Goal: Information Seeking & Learning: Learn about a topic

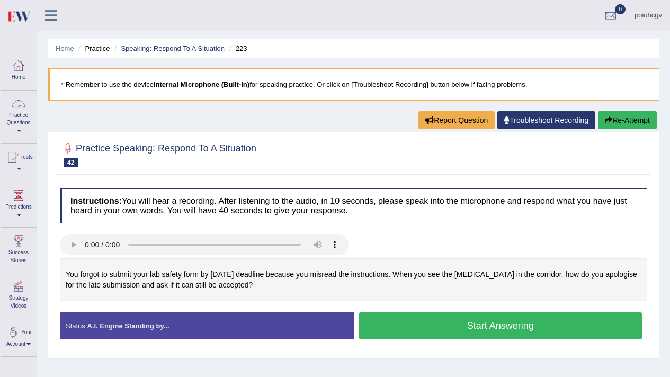
click at [13, 113] on link "Practice Questions" at bounding box center [19, 116] width 36 height 50
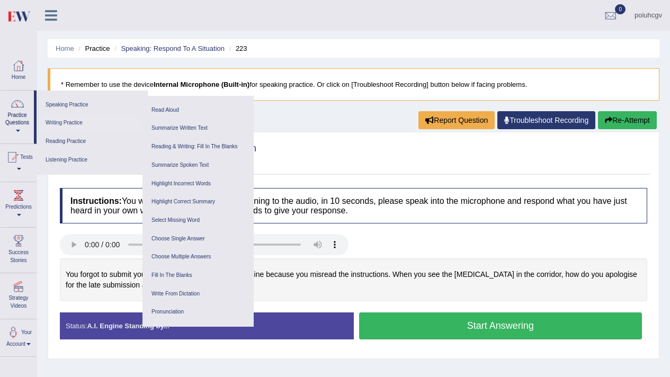
click at [68, 121] on link "Writing Practice" at bounding box center [92, 123] width 101 height 19
click at [74, 123] on link "Writing Practice" at bounding box center [92, 123] width 101 height 19
click at [52, 14] on icon at bounding box center [51, 15] width 12 height 14
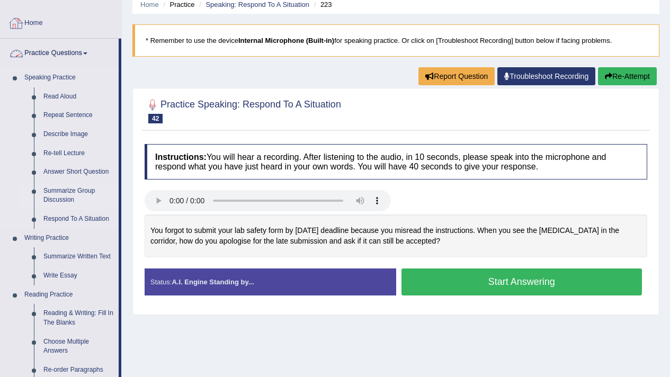
scroll to position [104, 0]
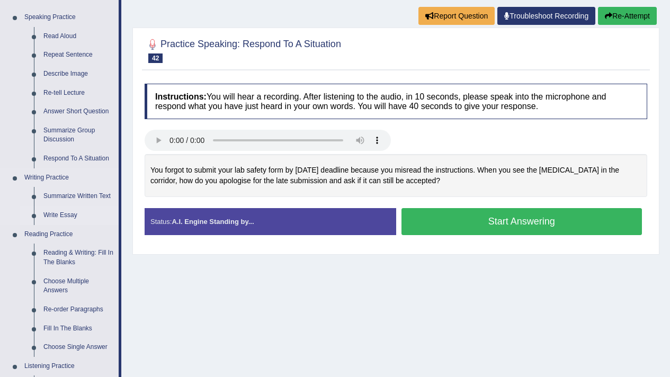
click at [69, 217] on link "Write Essay" at bounding box center [79, 215] width 80 height 19
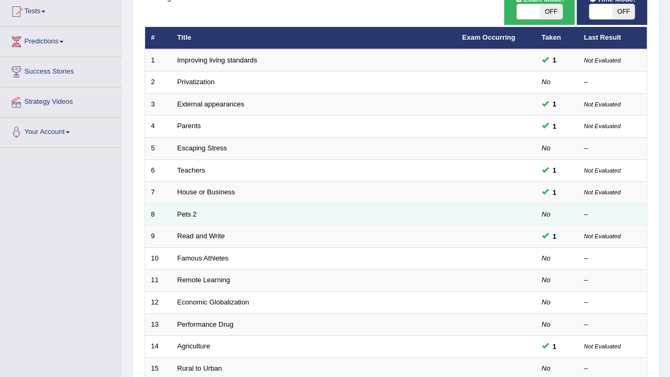
scroll to position [157, 0]
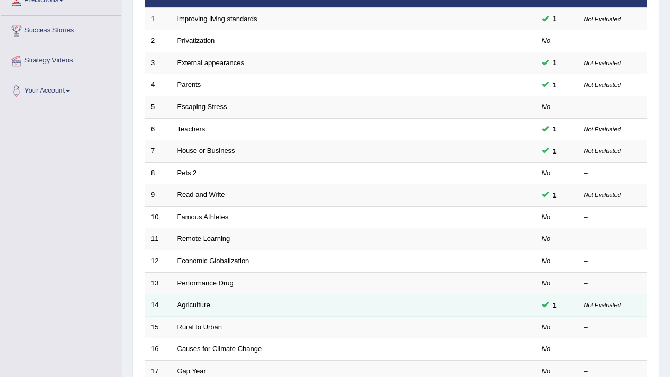
click at [191, 301] on link "Agriculture" at bounding box center [193, 305] width 33 height 8
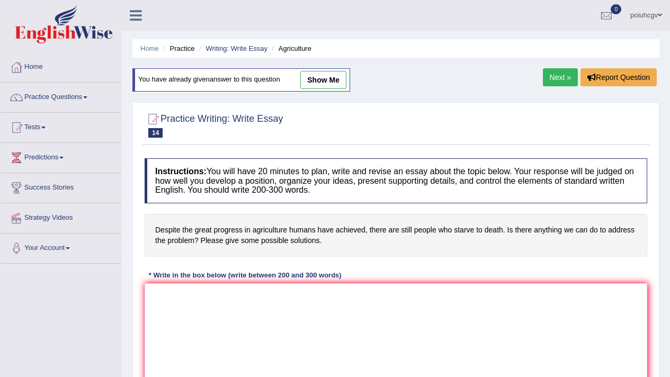
click at [325, 79] on link "show me" at bounding box center [323, 80] width 46 height 18
type textarea "The growing influence of the great progress in agriculture humans have achieved…"
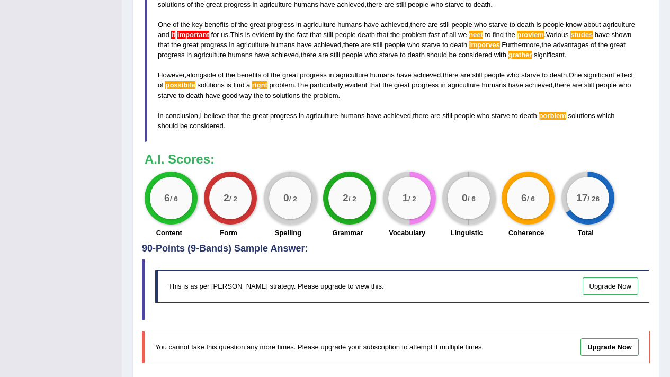
scroll to position [441, 0]
click at [471, 238] on div "Linguistic" at bounding box center [466, 233] width 49 height 13
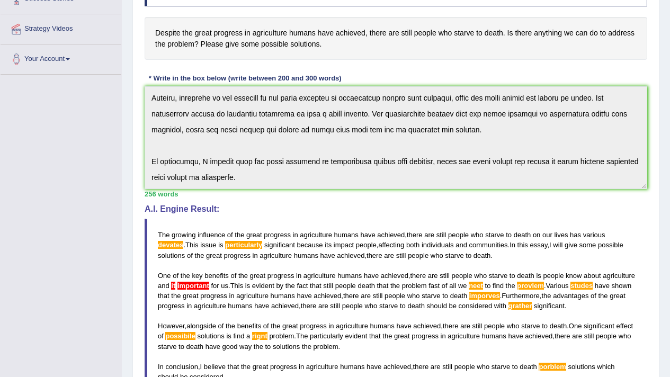
scroll to position [0, 0]
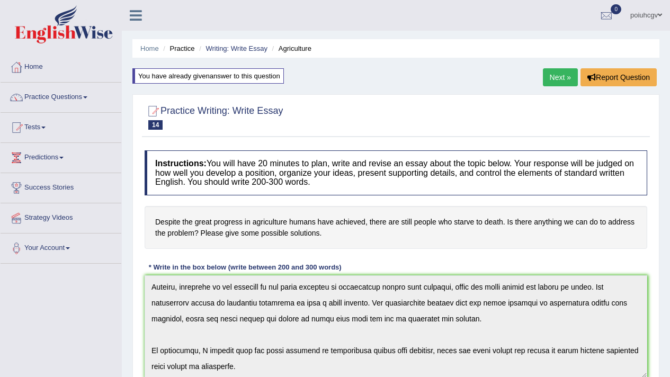
click at [550, 77] on link "Next »" at bounding box center [560, 77] width 35 height 18
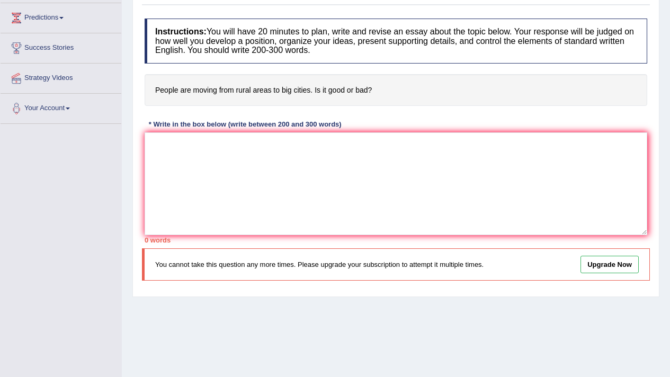
scroll to position [21, 0]
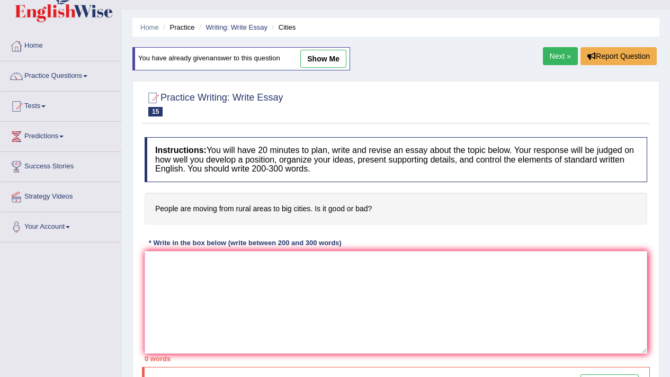
click at [334, 60] on link "show me" at bounding box center [323, 59] width 46 height 18
type textarea "In today's educational landscape, the role of films in children's learning is g…"
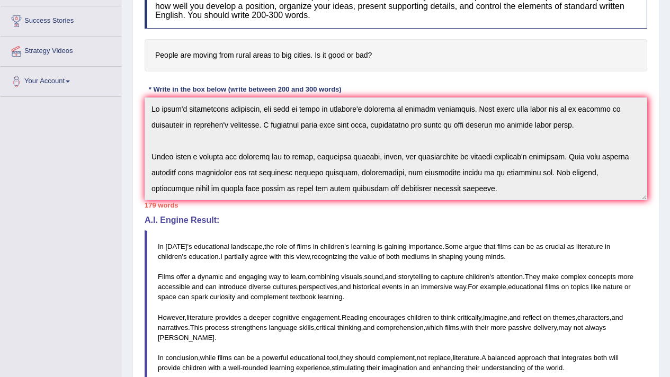
scroll to position [0, 0]
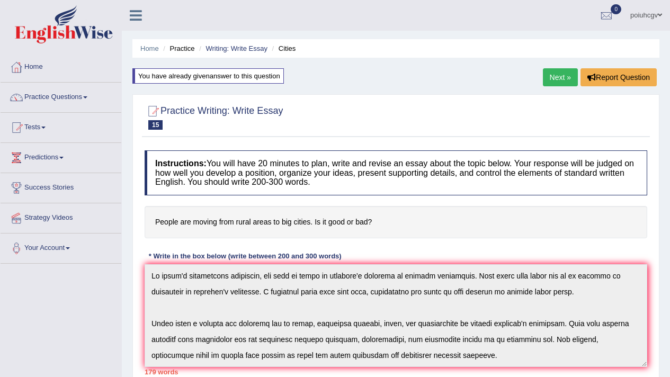
click at [562, 71] on link "Next »" at bounding box center [560, 77] width 35 height 18
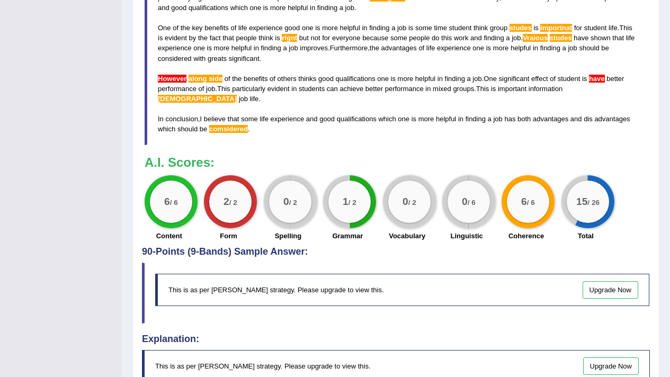
scroll to position [425, 0]
